Goal: Obtain resource: Download file/media

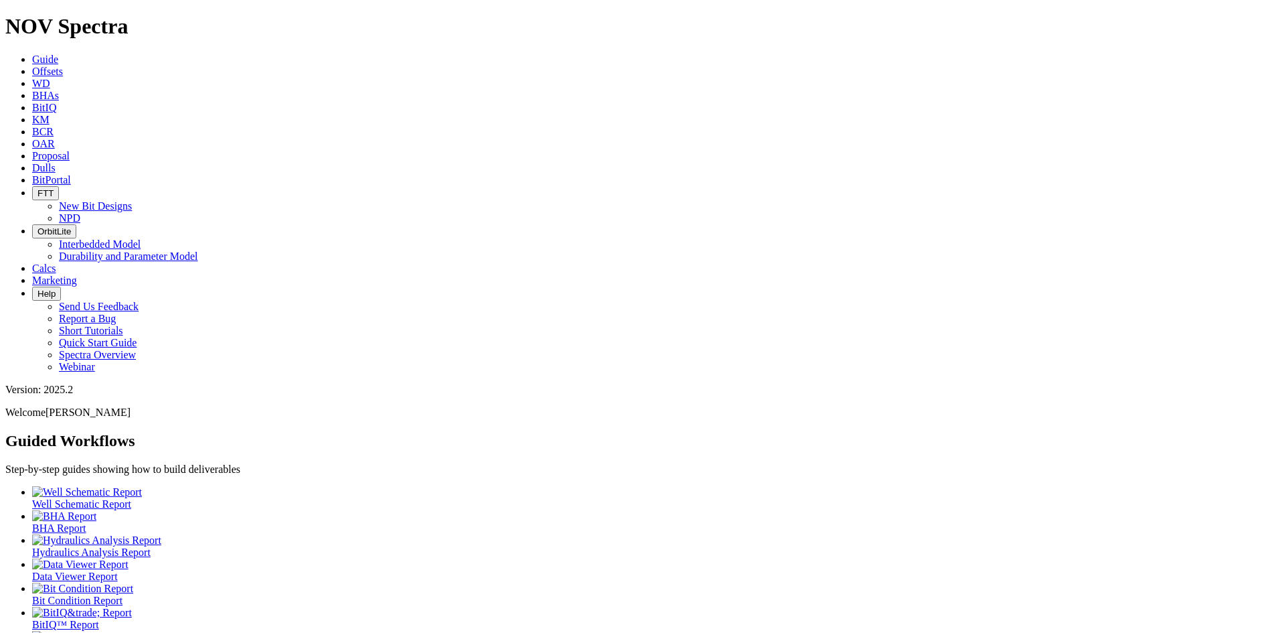
click at [50, 114] on span "KM" at bounding box center [40, 119] width 17 height 11
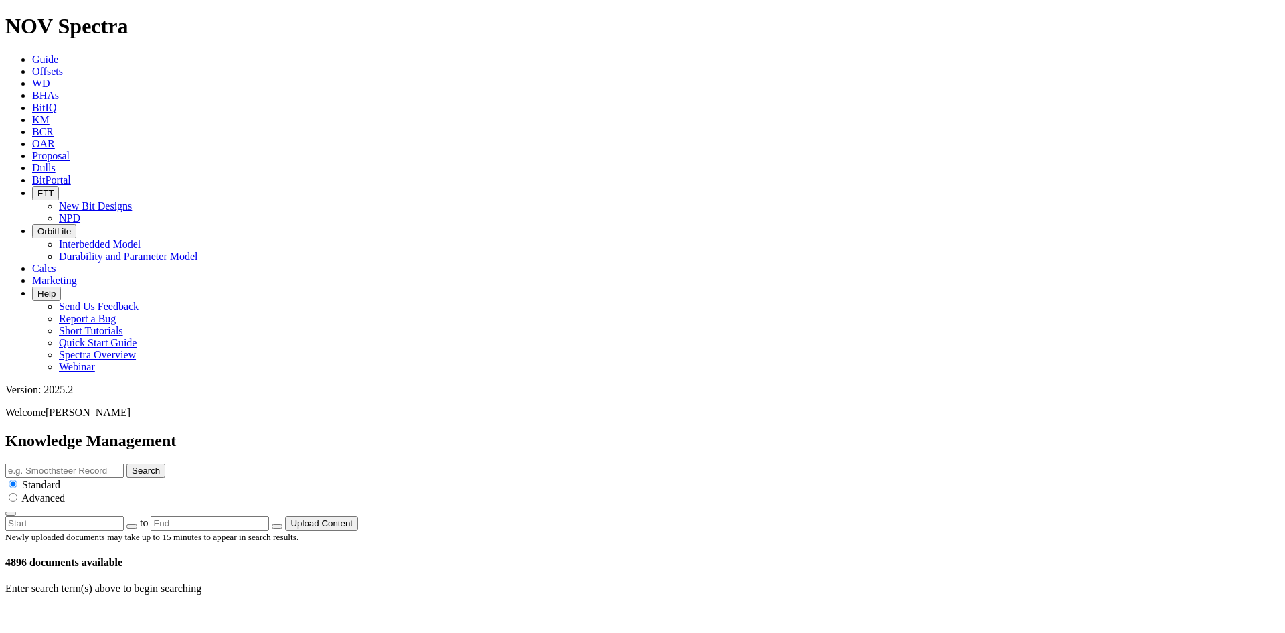
click at [124, 463] on input "text" at bounding box center [64, 470] width 118 height 14
type input "17.5 Performance Summary"
click at [127, 463] on button "Search" at bounding box center [146, 470] width 39 height 14
click at [51, 612] on icon at bounding box center [51, 617] width 0 height 11
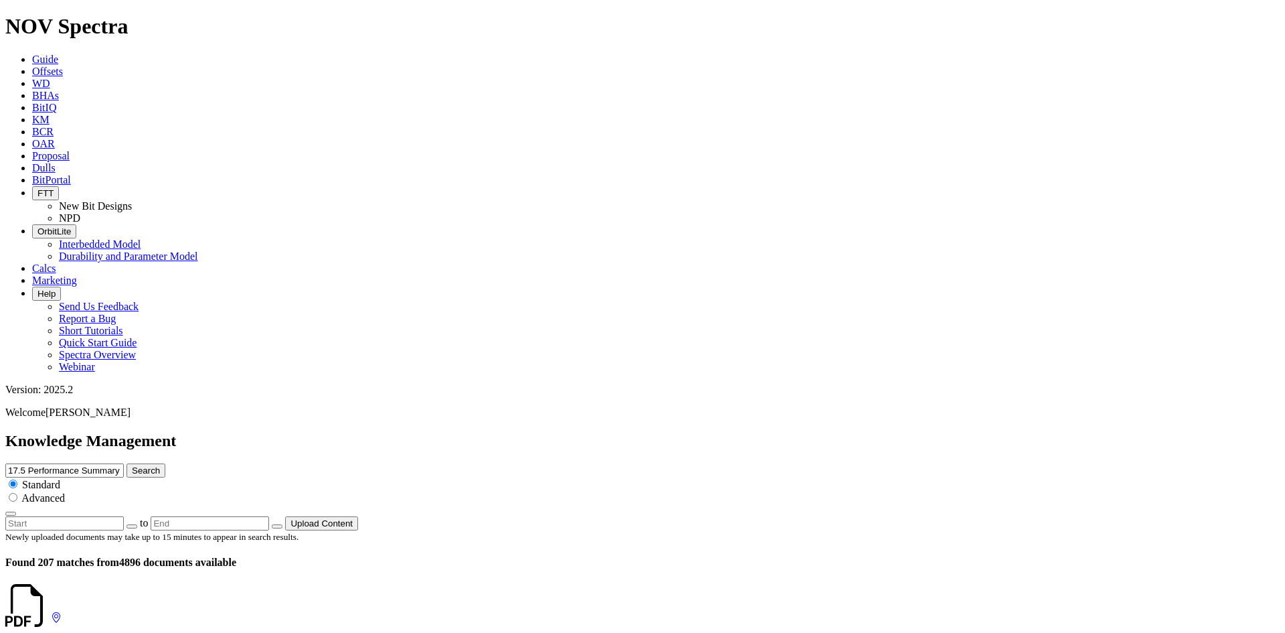
click at [51, 612] on icon at bounding box center [51, 617] width 0 height 11
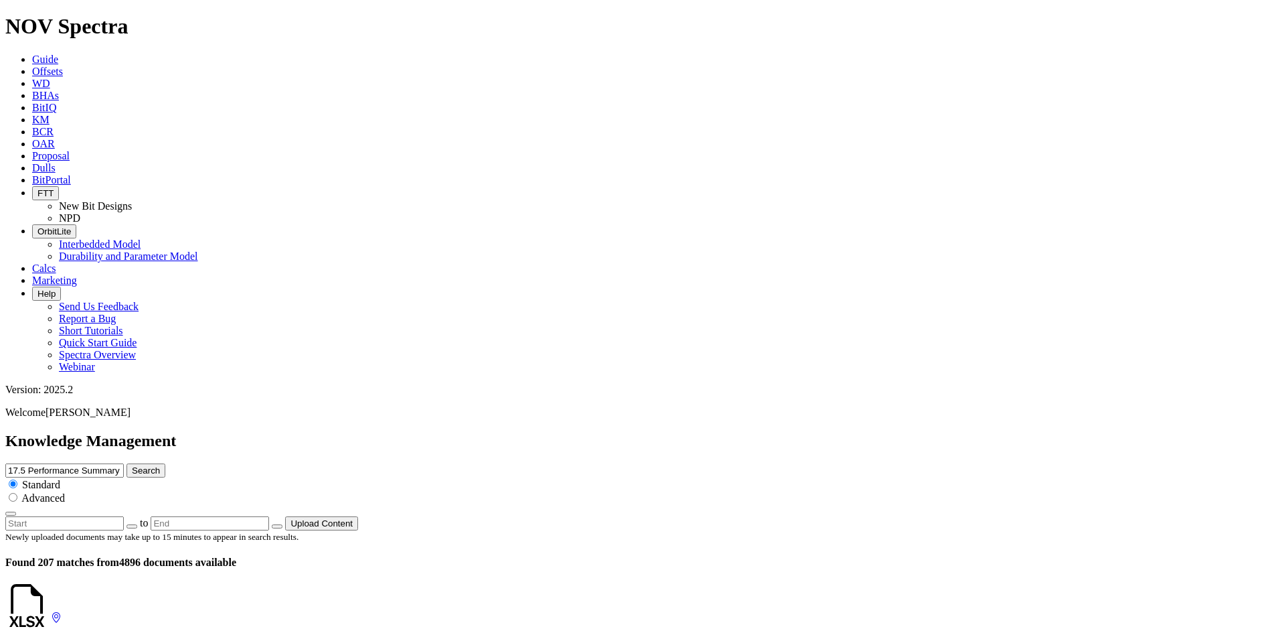
scroll to position [402, 0]
